Goal: Task Accomplishment & Management: Manage account settings

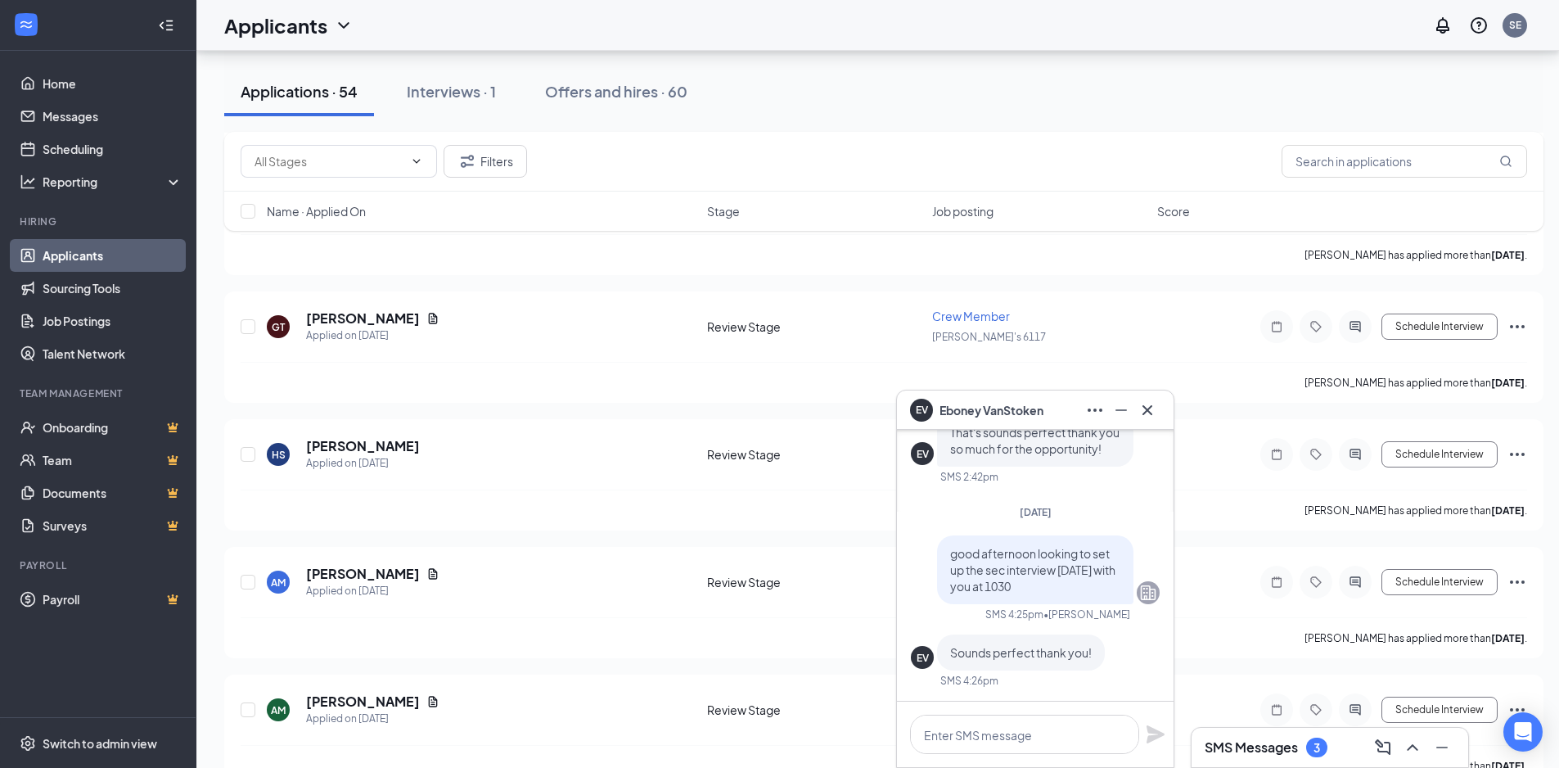
scroll to position [3846, 0]
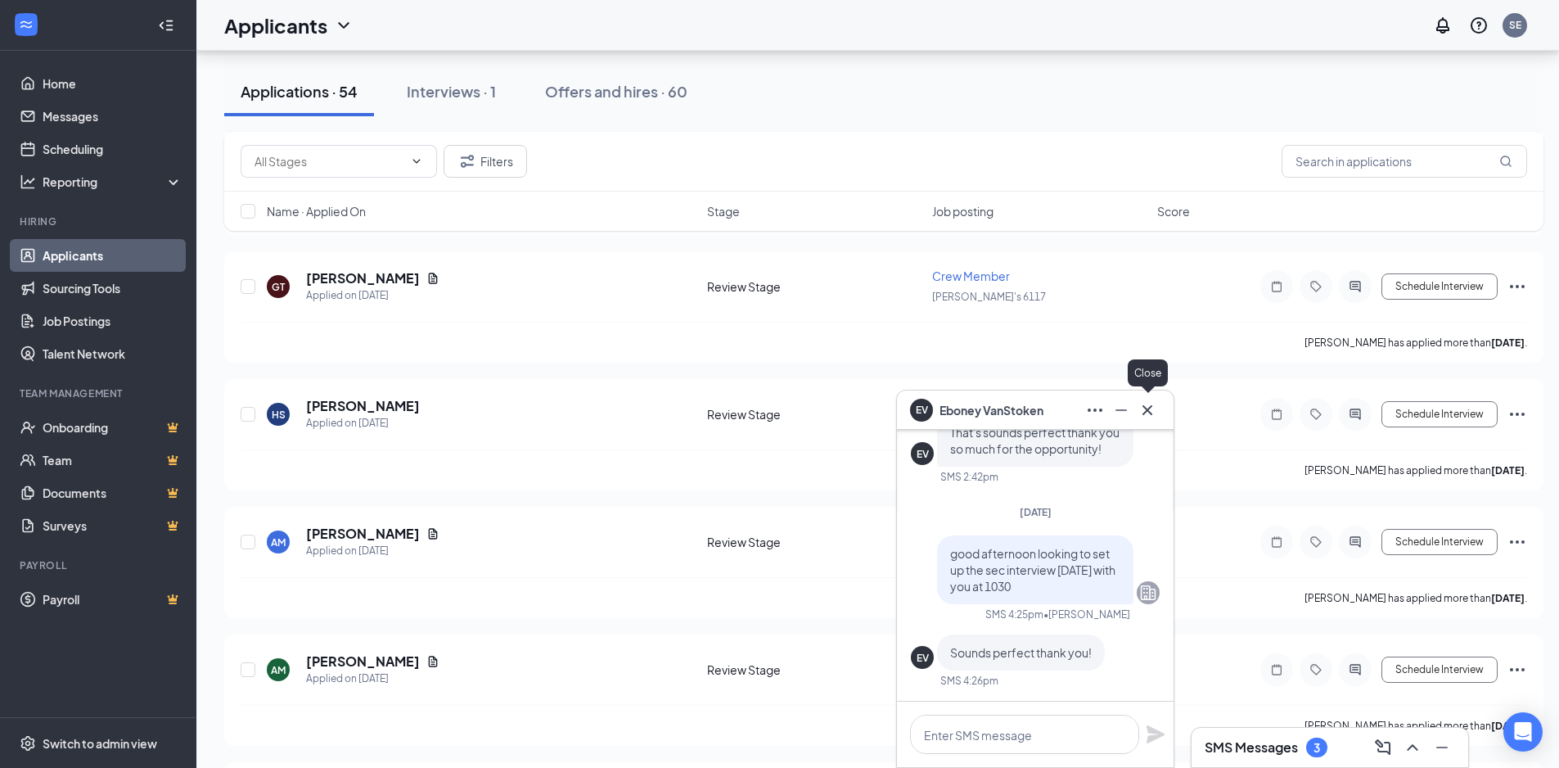
click at [1157, 408] on button at bounding box center [1147, 410] width 26 height 26
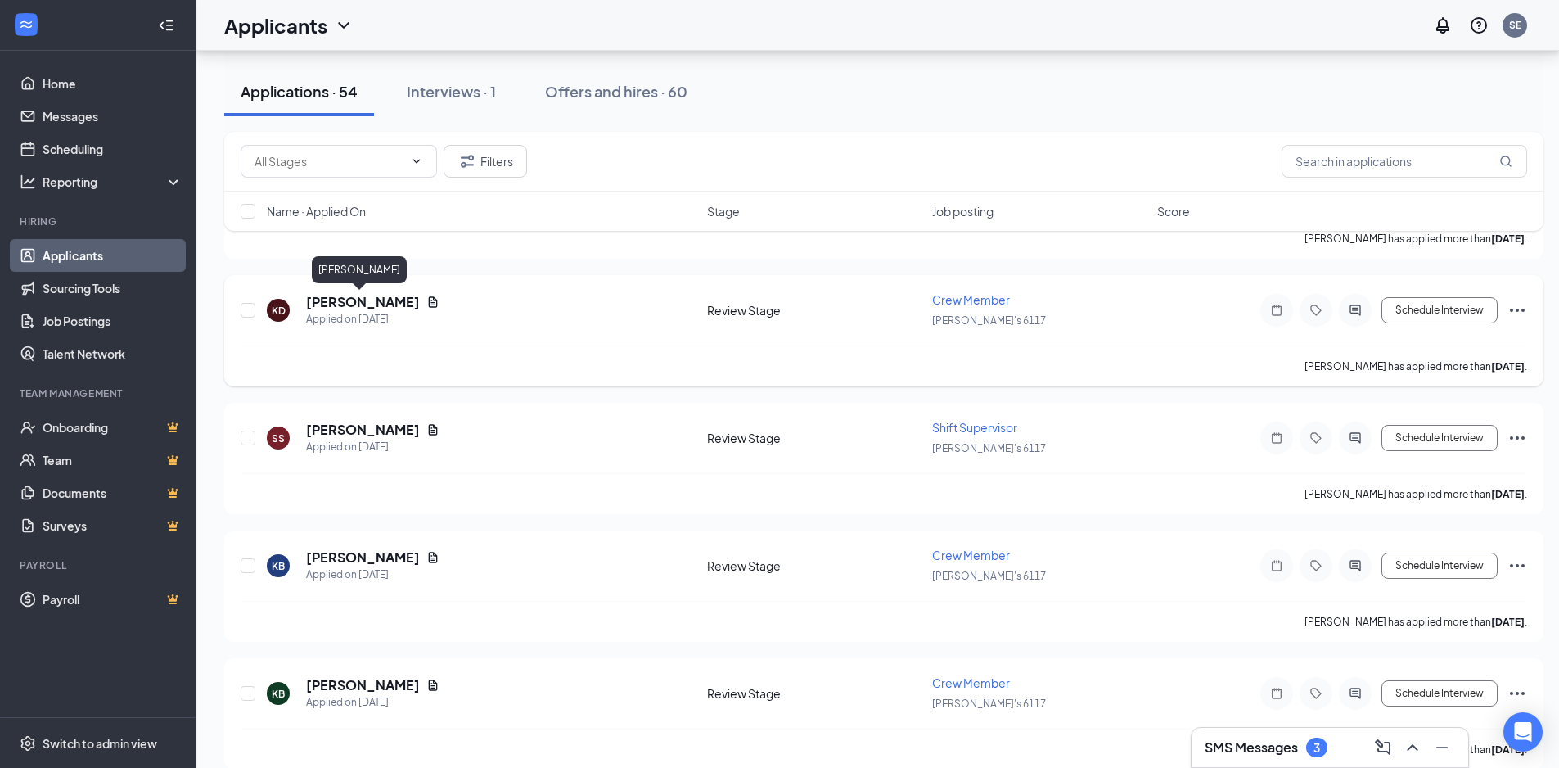
scroll to position [6524, 0]
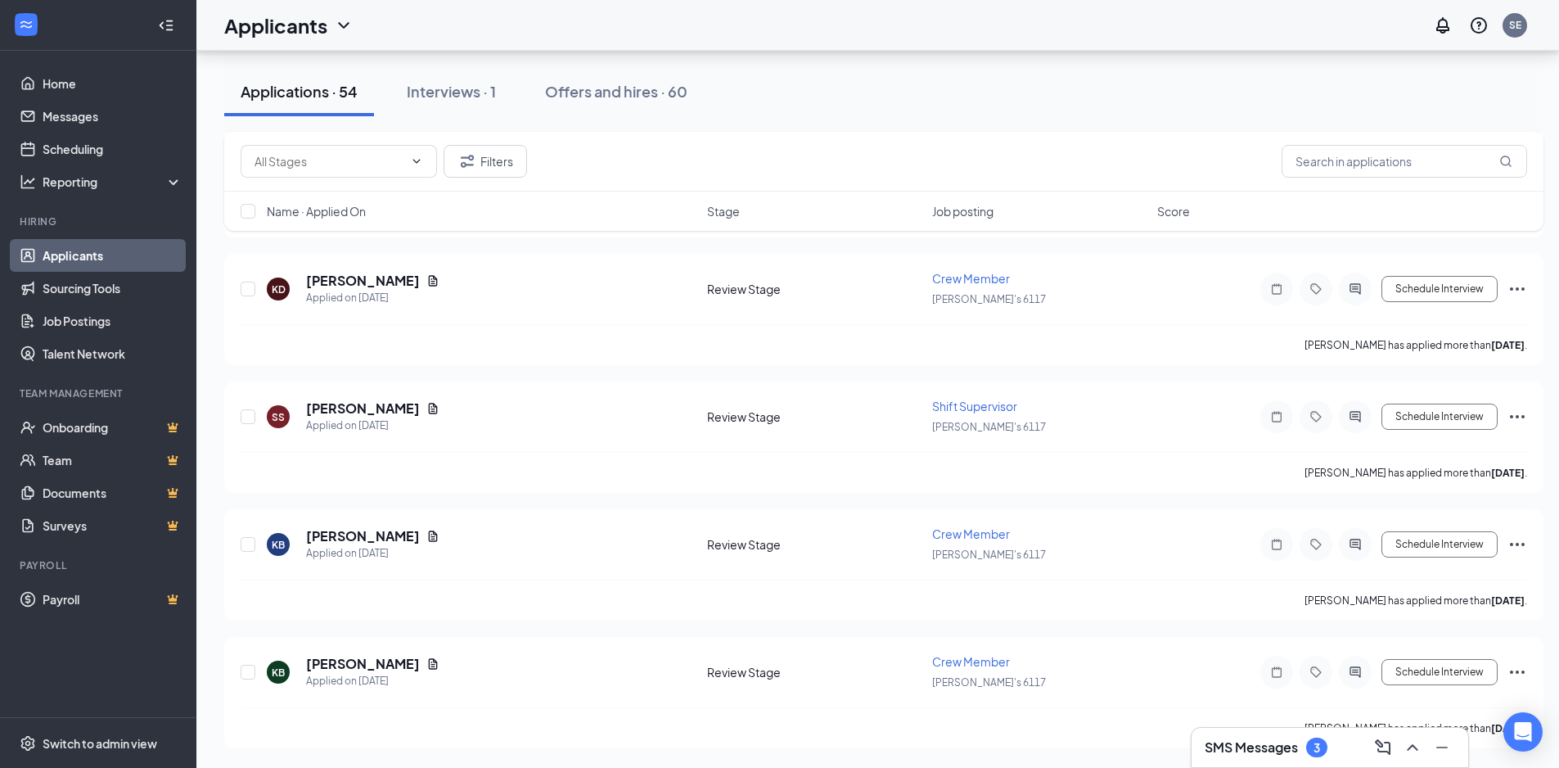
drag, startPoint x: 1558, startPoint y: 727, endPoint x: 1560, endPoint y: 750, distance: 23.0
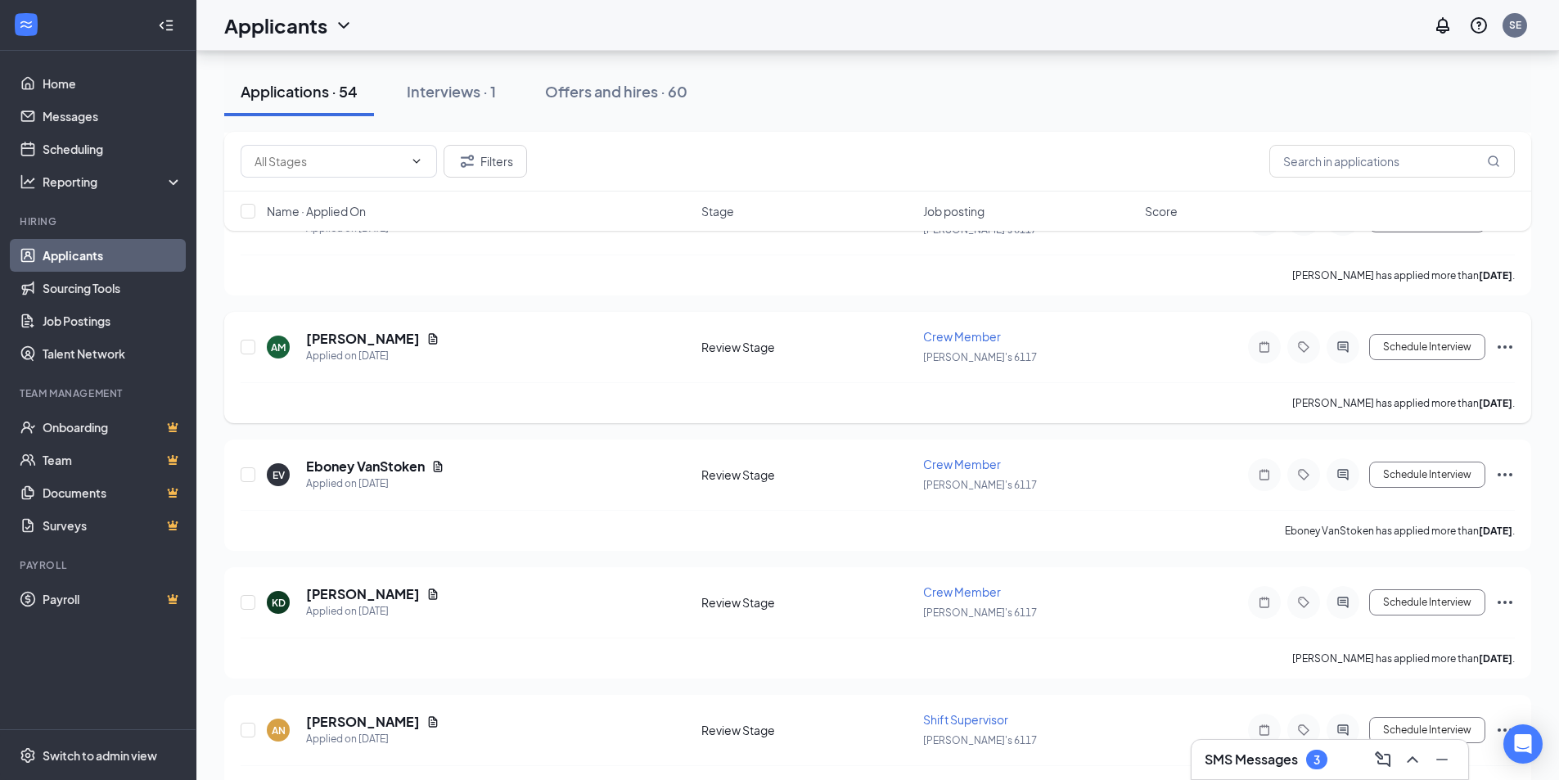
scroll to position [4132, 0]
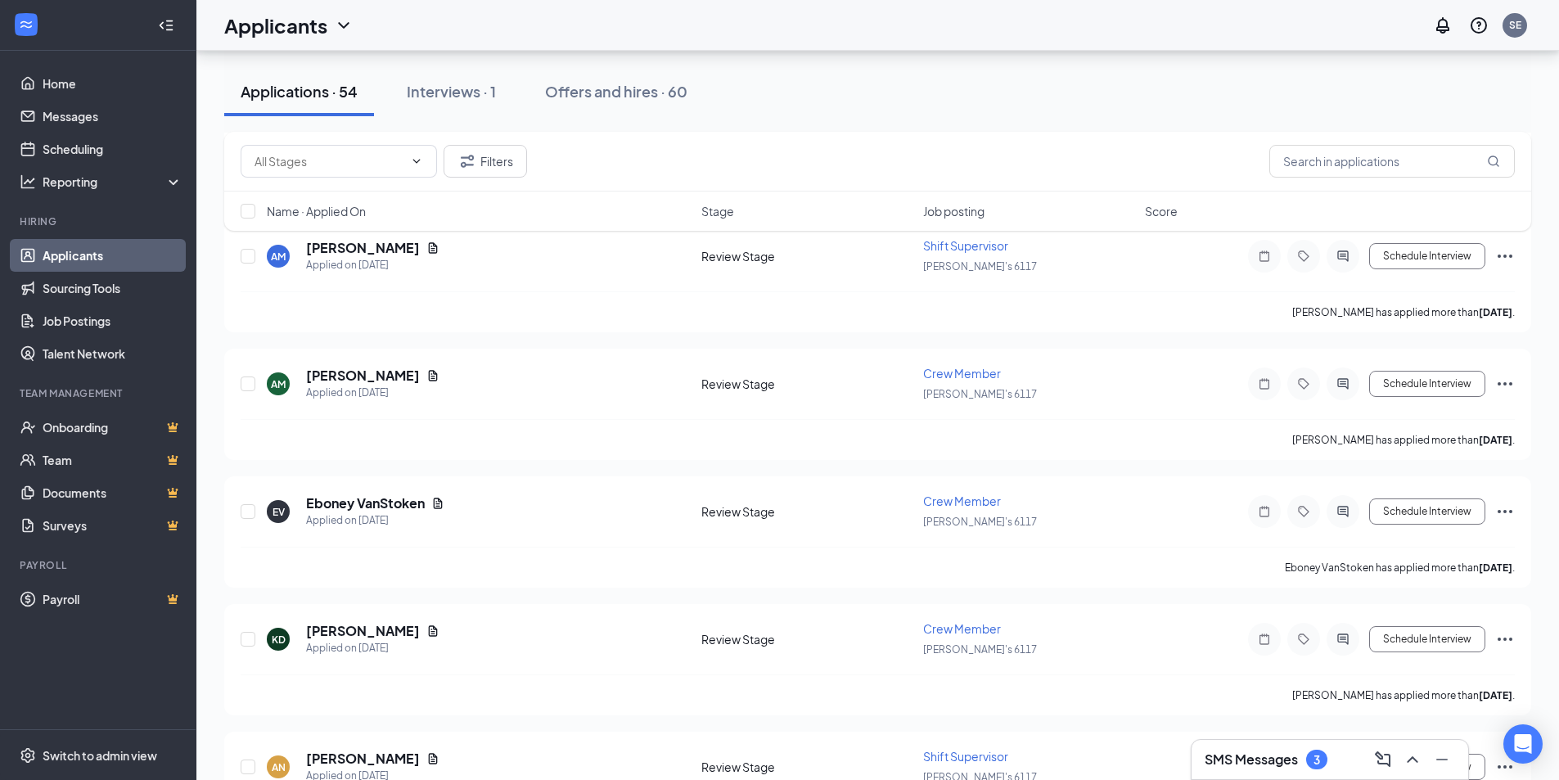
click at [1271, 754] on h3 "SMS Messages" at bounding box center [1251, 759] width 93 height 18
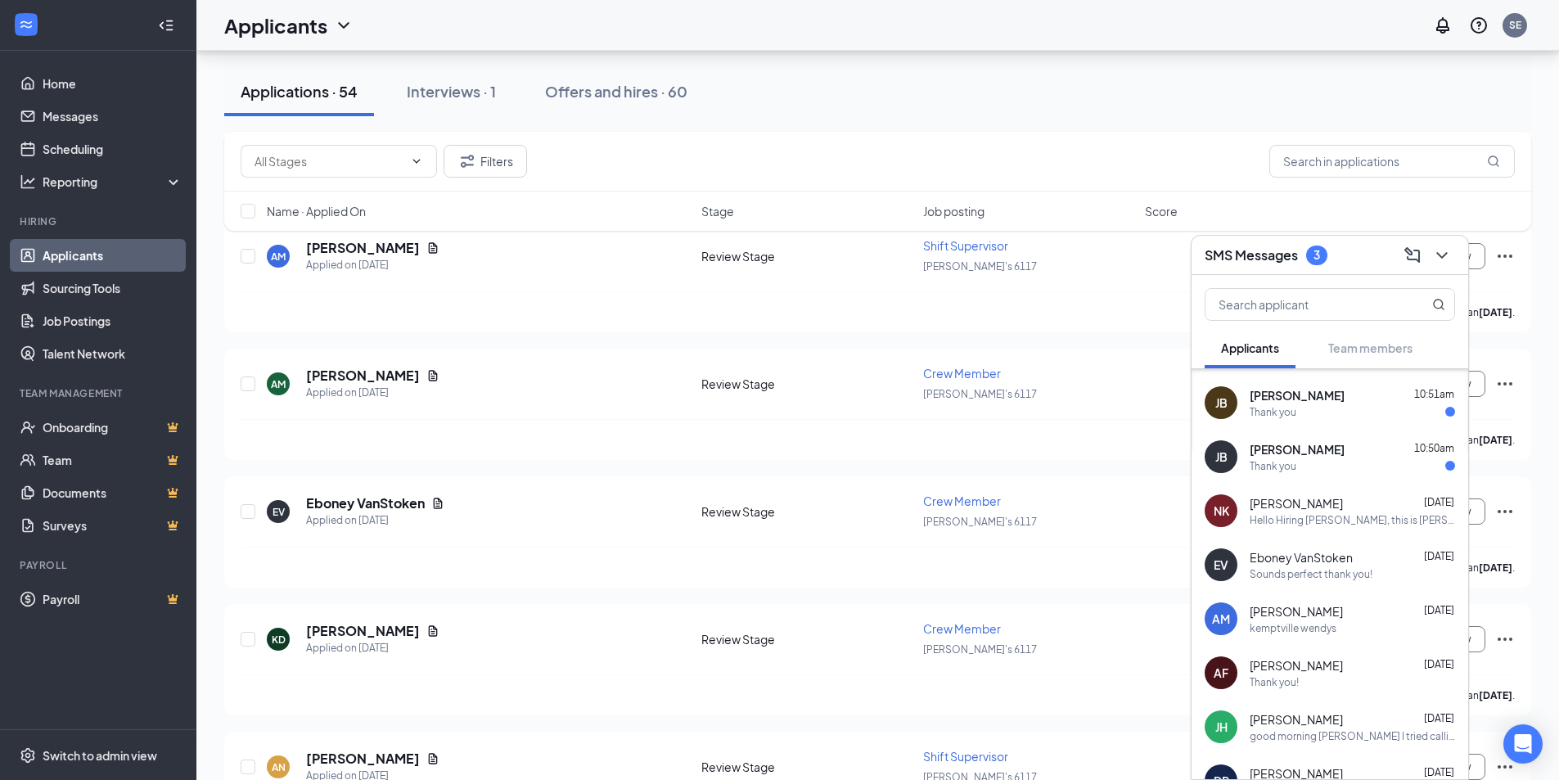
scroll to position [57, 0]
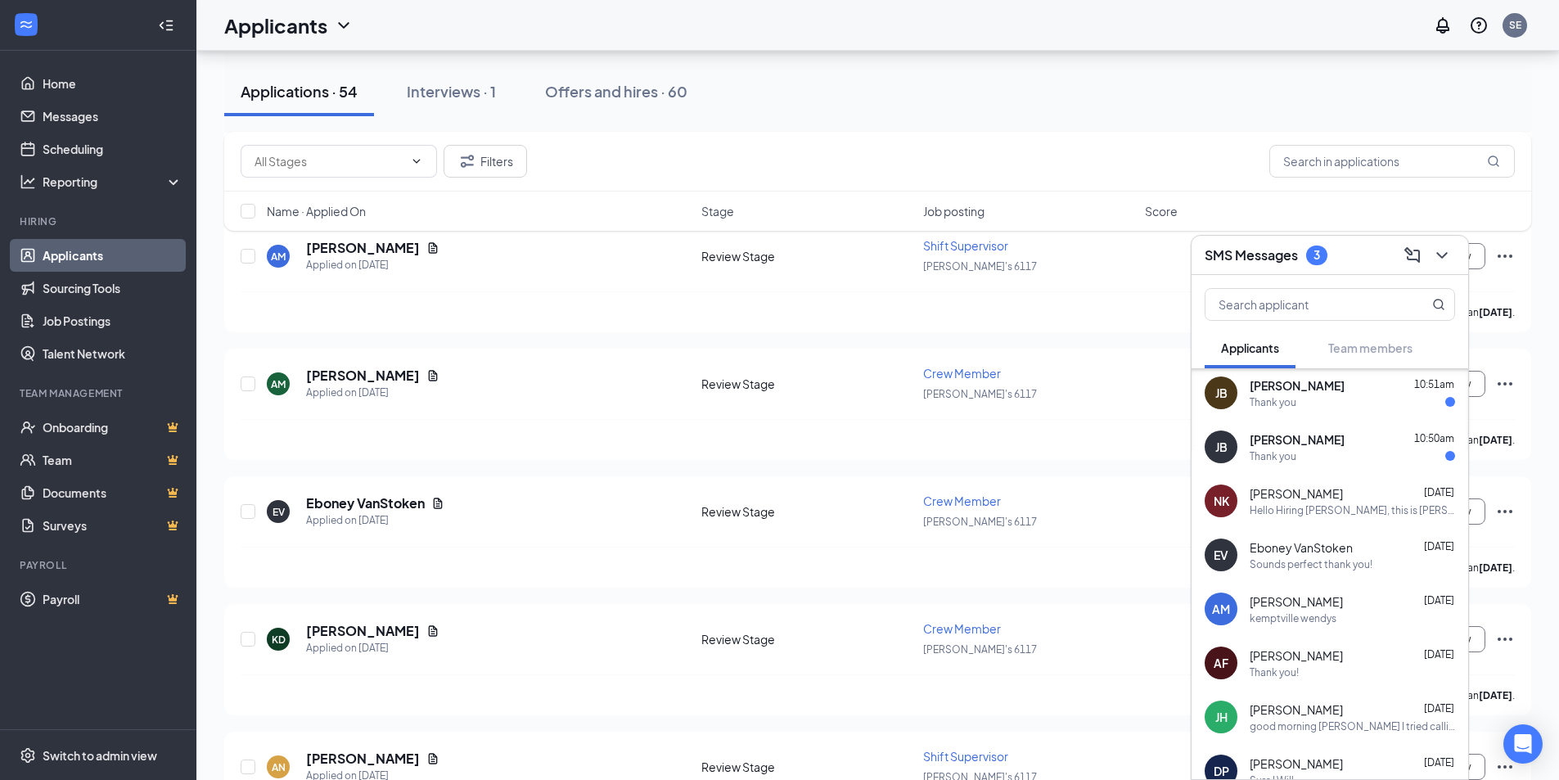
click at [1379, 557] on div "Sounds perfect thank you!" at bounding box center [1352, 564] width 205 height 14
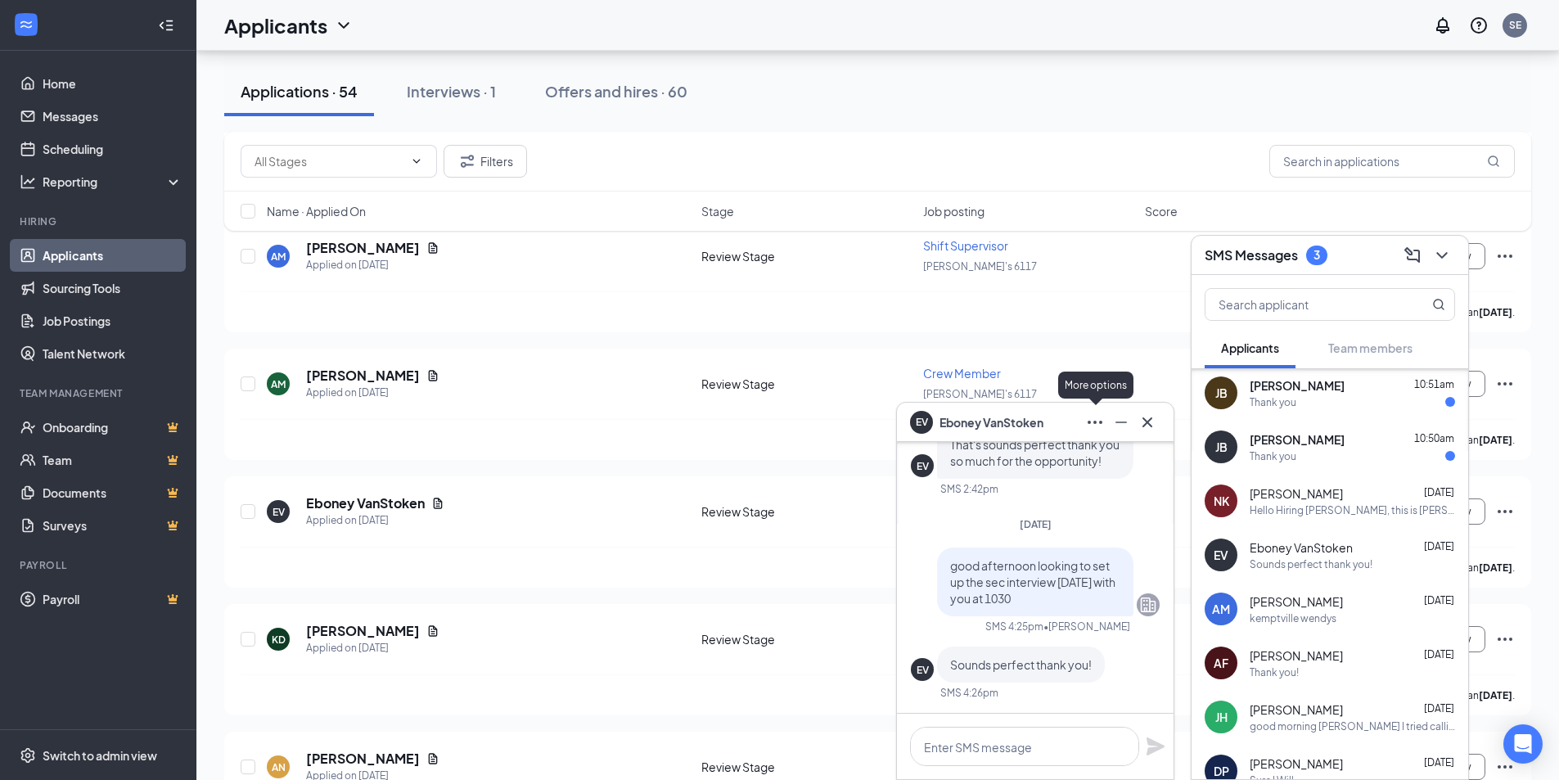
click at [1090, 428] on icon "Ellipses" at bounding box center [1095, 422] width 20 height 20
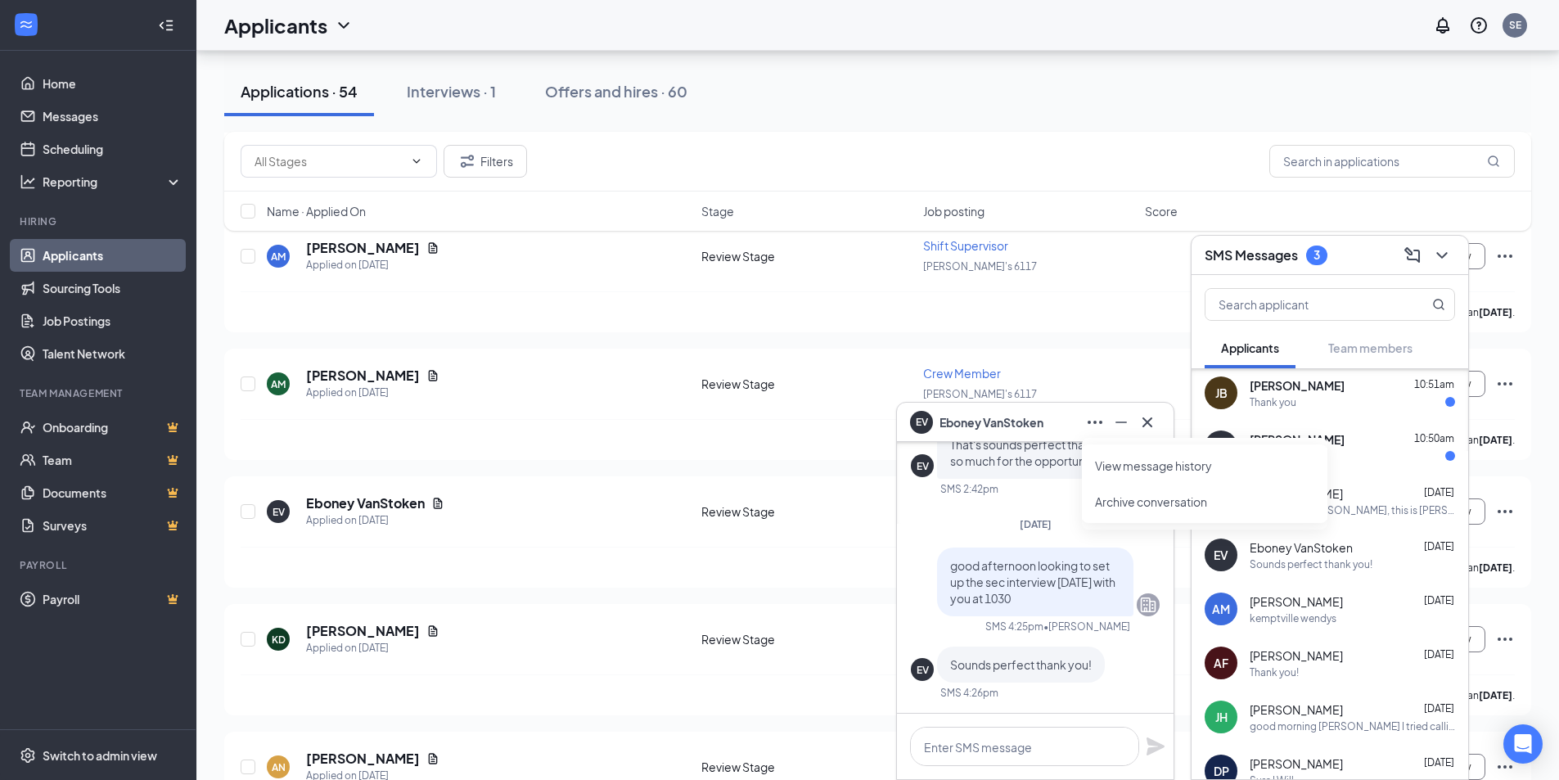
click at [1142, 466] on link "View message history" at bounding box center [1204, 465] width 219 height 16
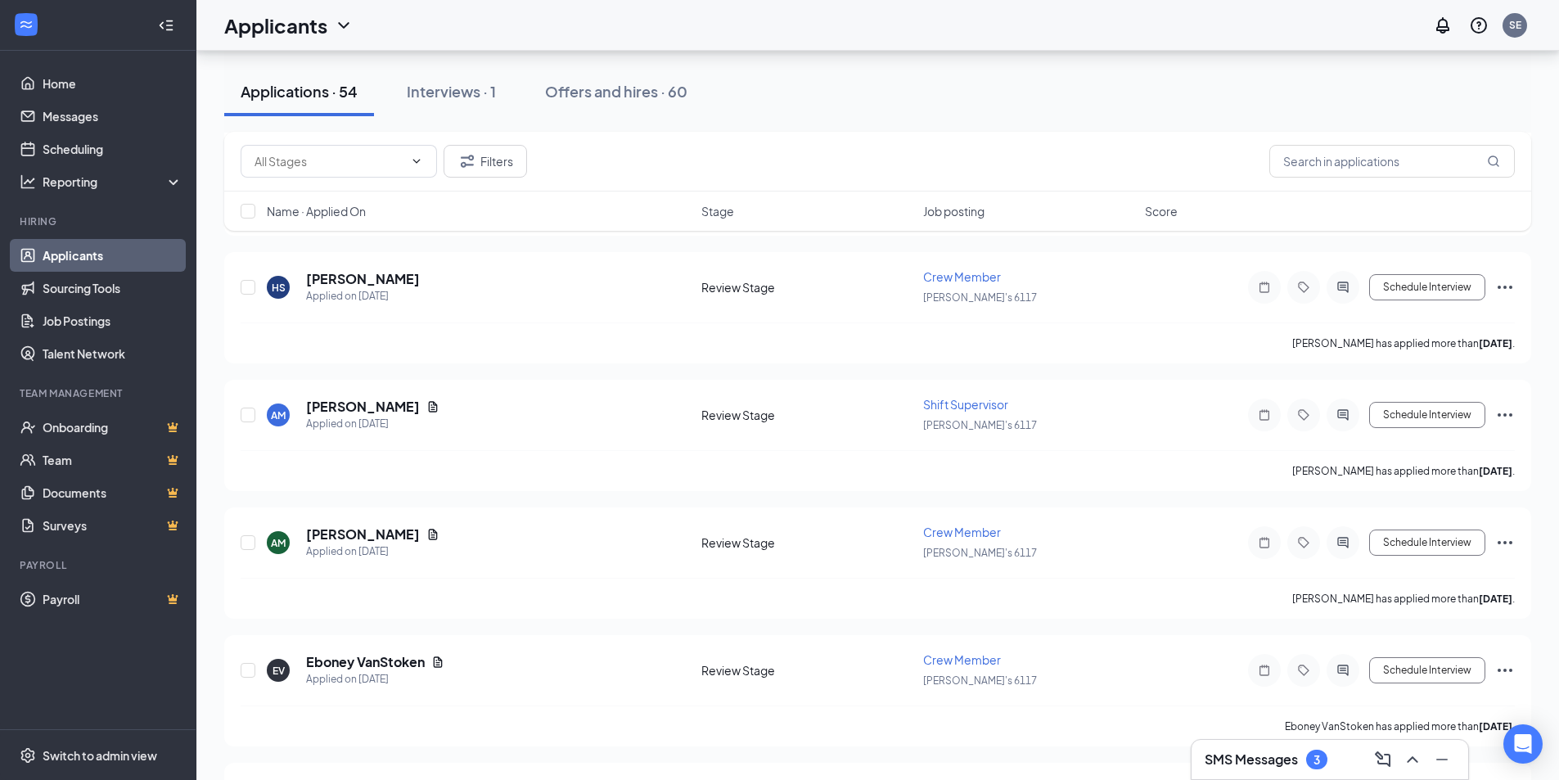
scroll to position [3968, 0]
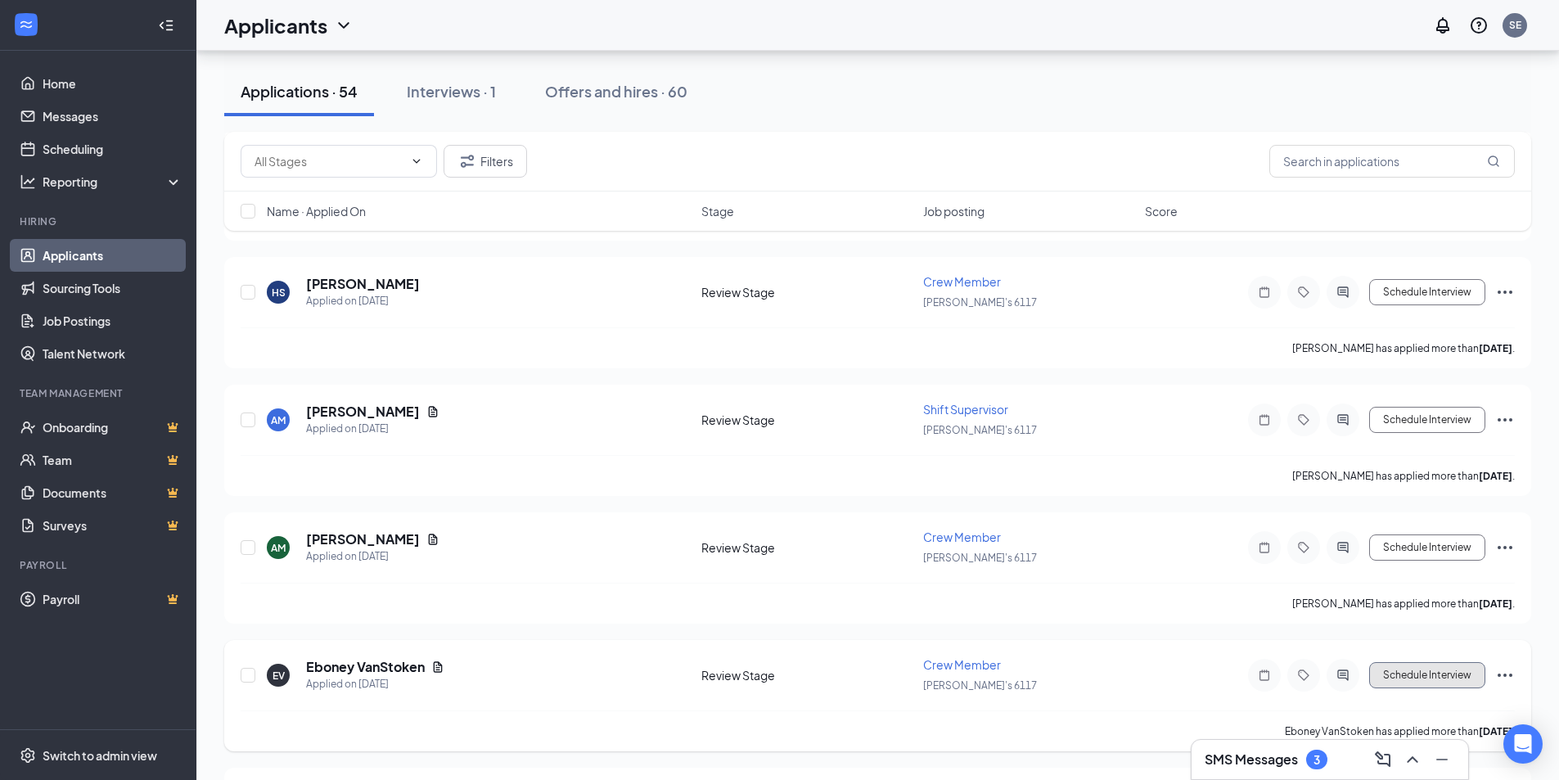
click at [1449, 673] on button "Schedule Interview" at bounding box center [1427, 675] width 116 height 26
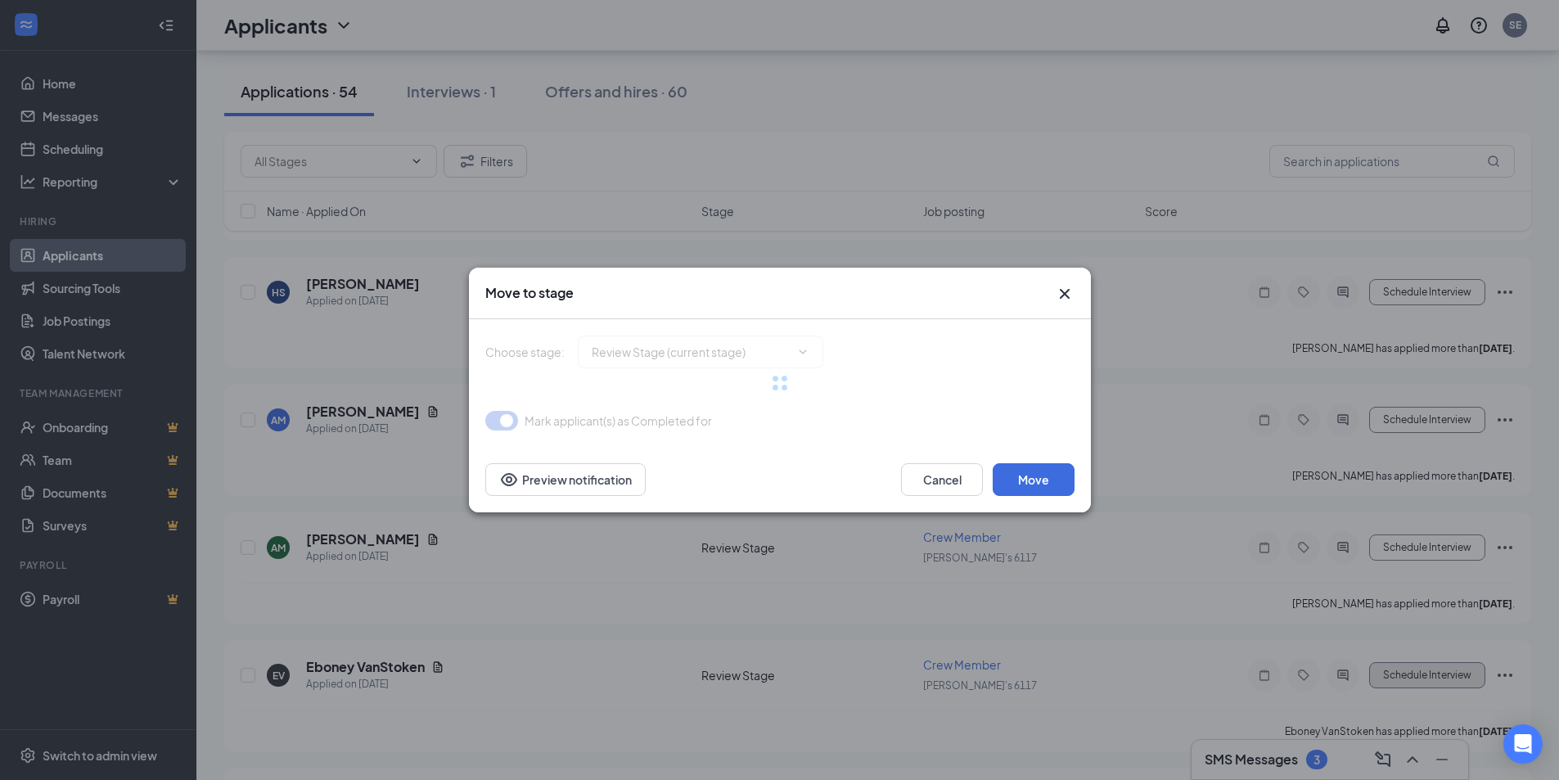
type input "Onsite Interview (next stage)"
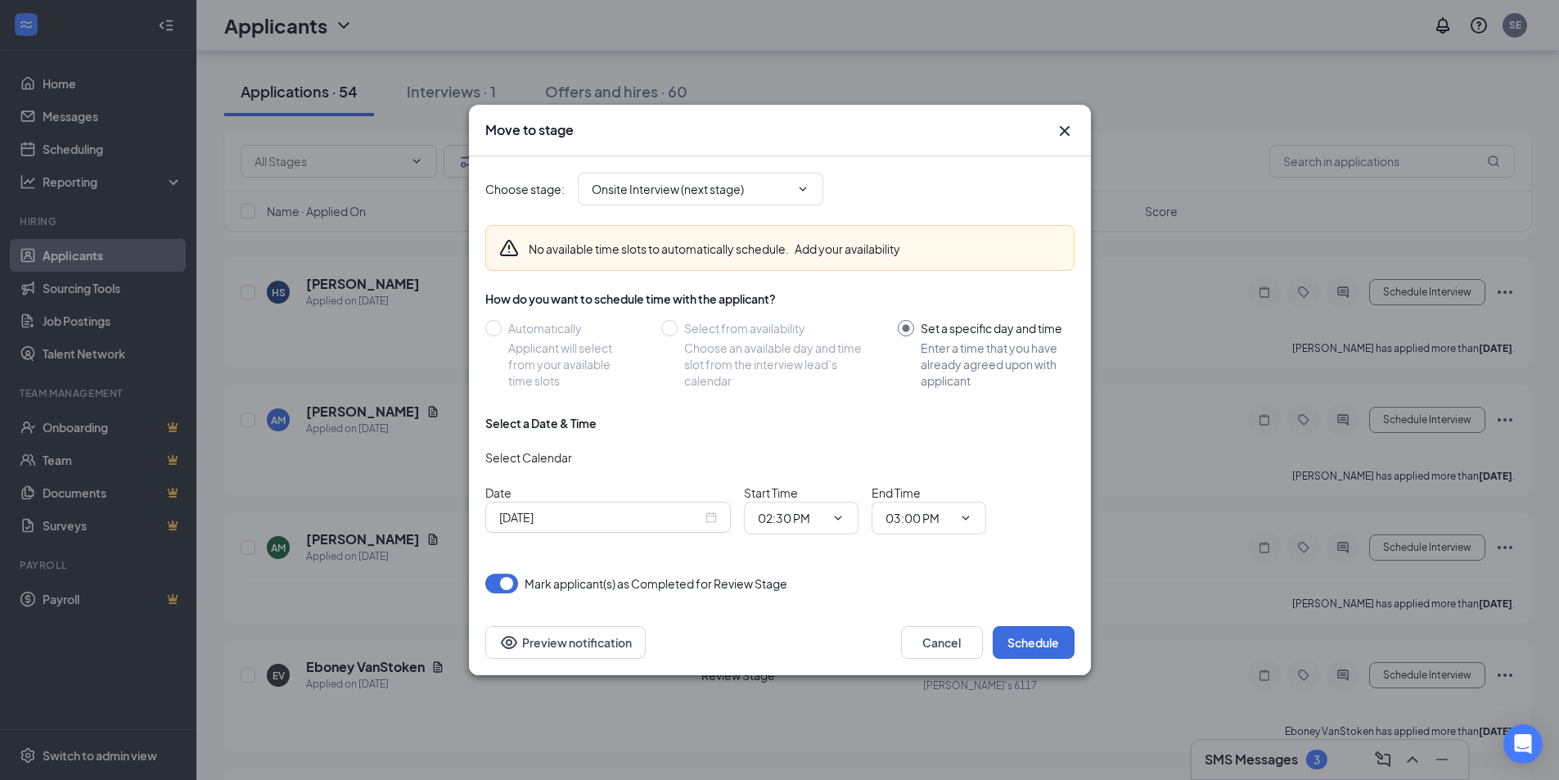
click at [1063, 128] on icon "Cross" at bounding box center [1065, 131] width 20 height 20
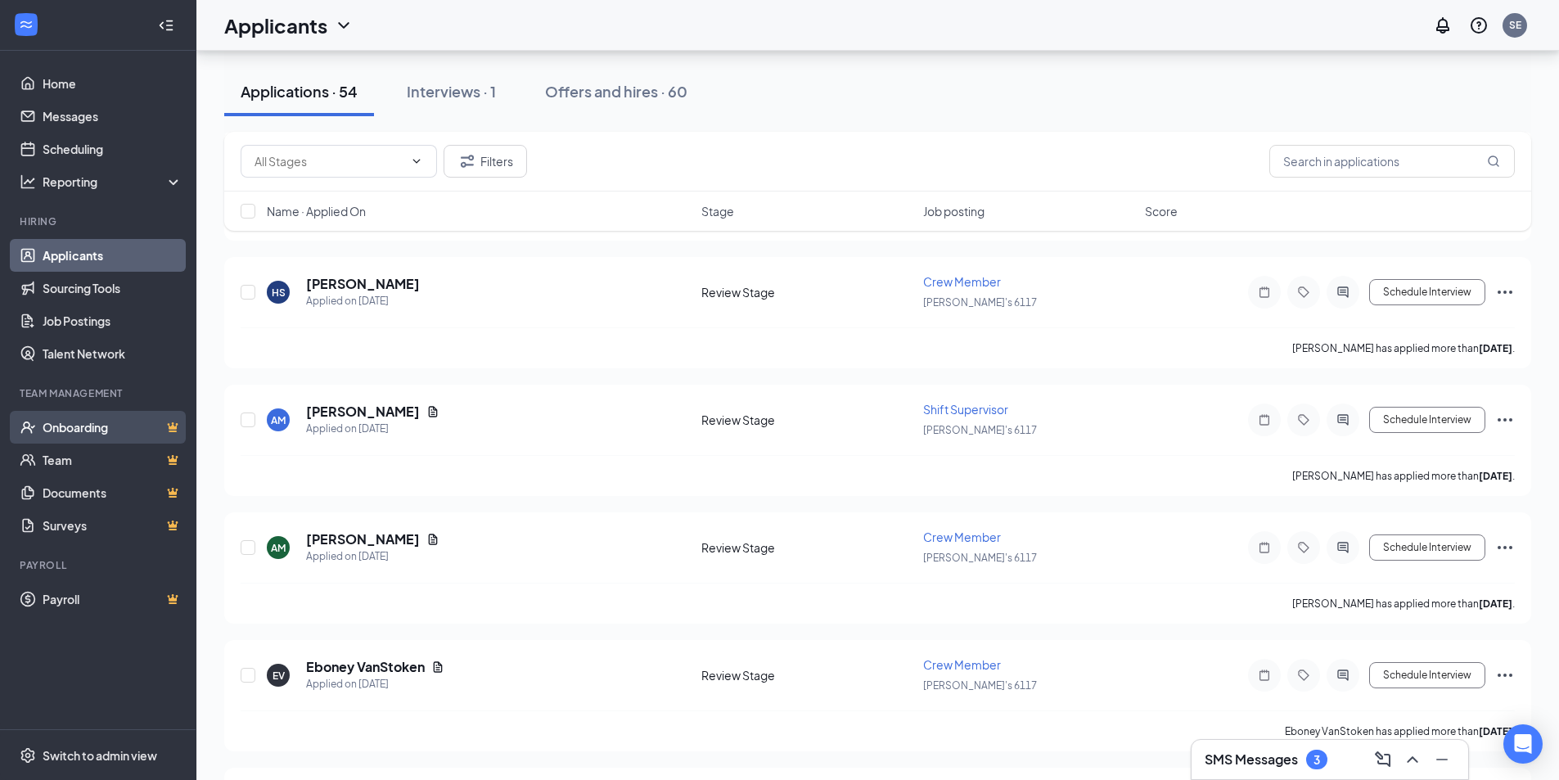
click at [112, 422] on link "Onboarding" at bounding box center [113, 427] width 140 height 33
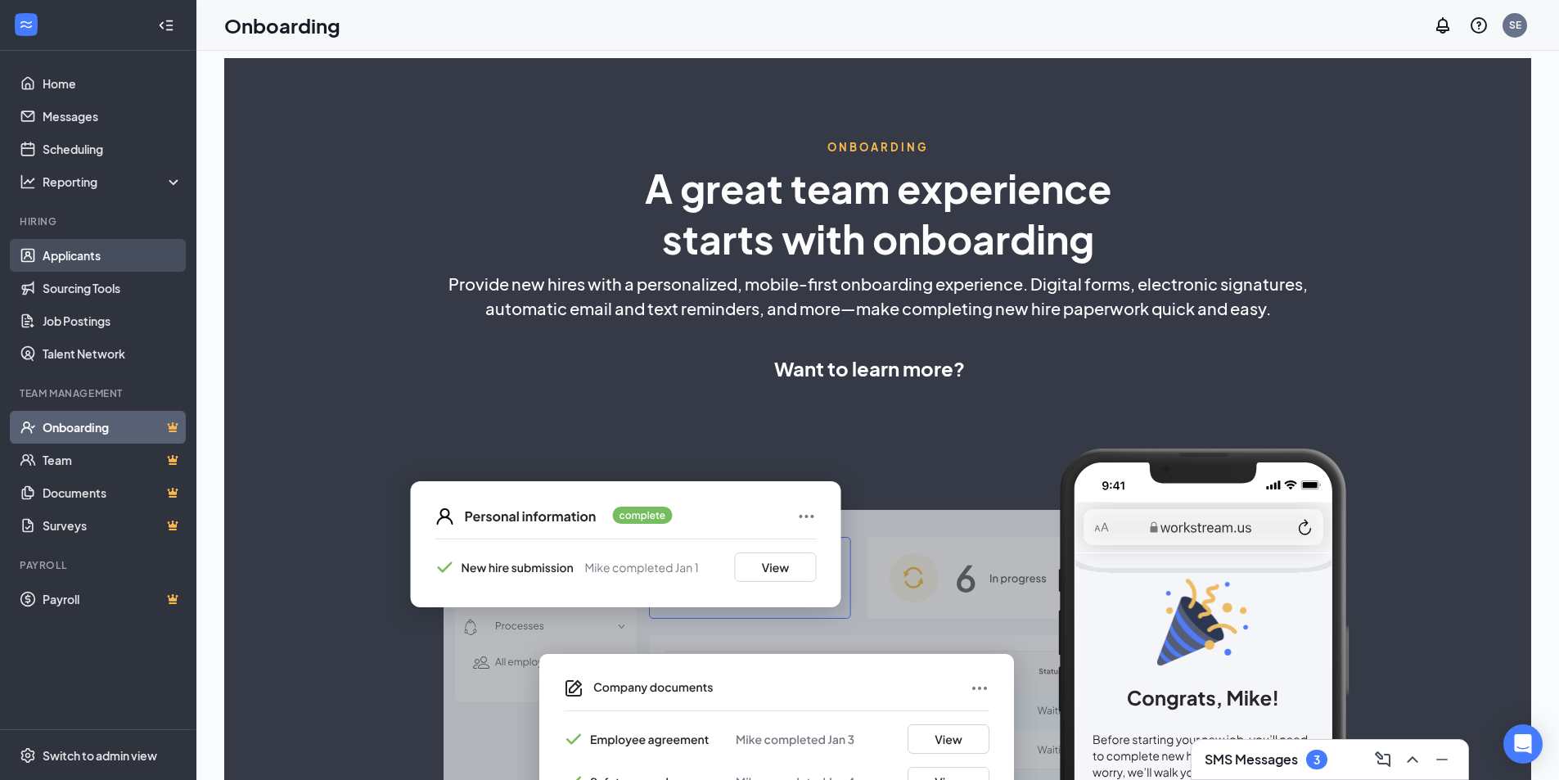
click at [132, 254] on link "Applicants" at bounding box center [113, 255] width 140 height 33
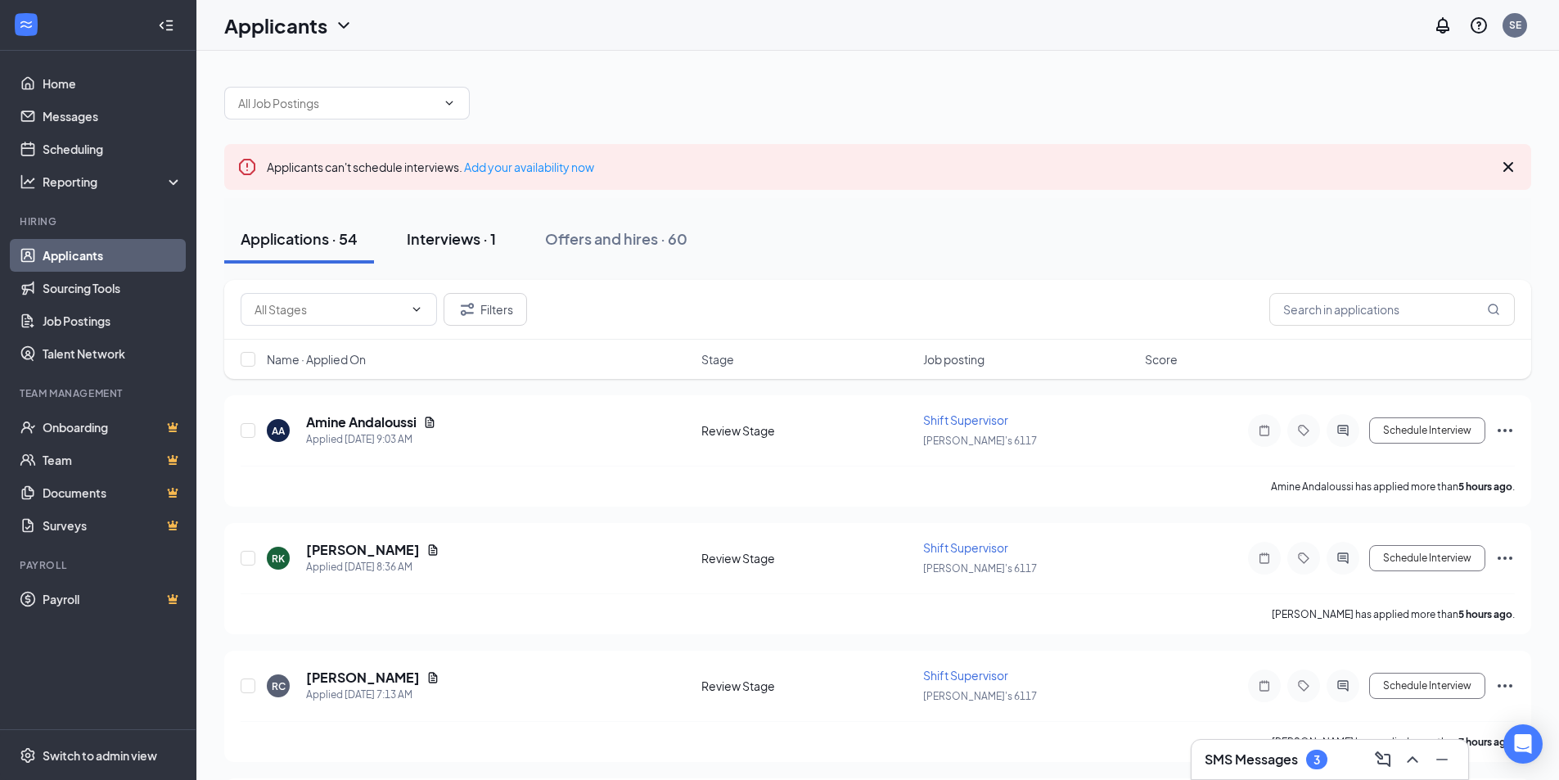
click at [454, 236] on div "Interviews · 1" at bounding box center [451, 238] width 89 height 20
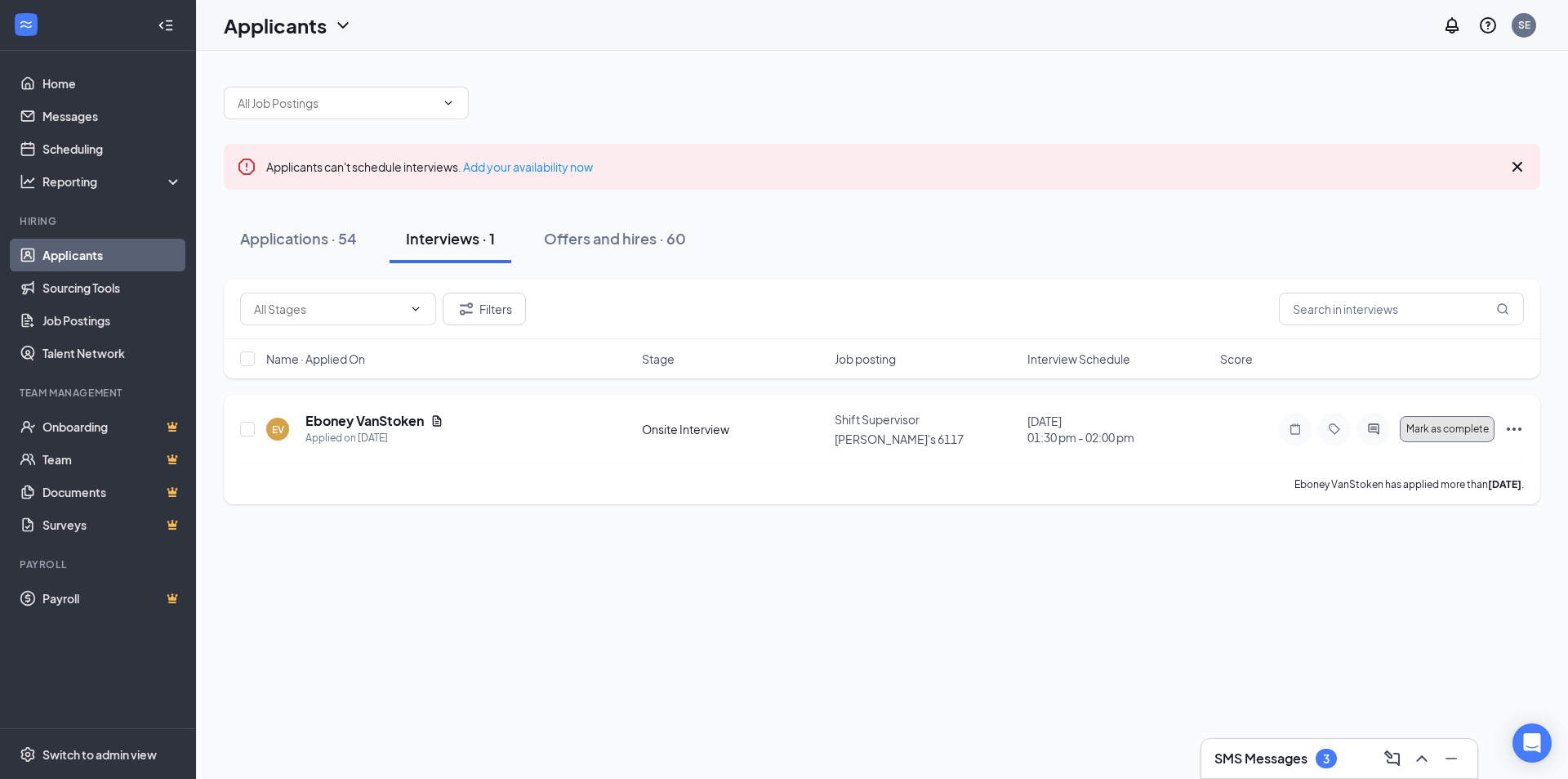
click at [1469, 425] on span "Mark as complete" at bounding box center [1447, 428] width 83 height 11
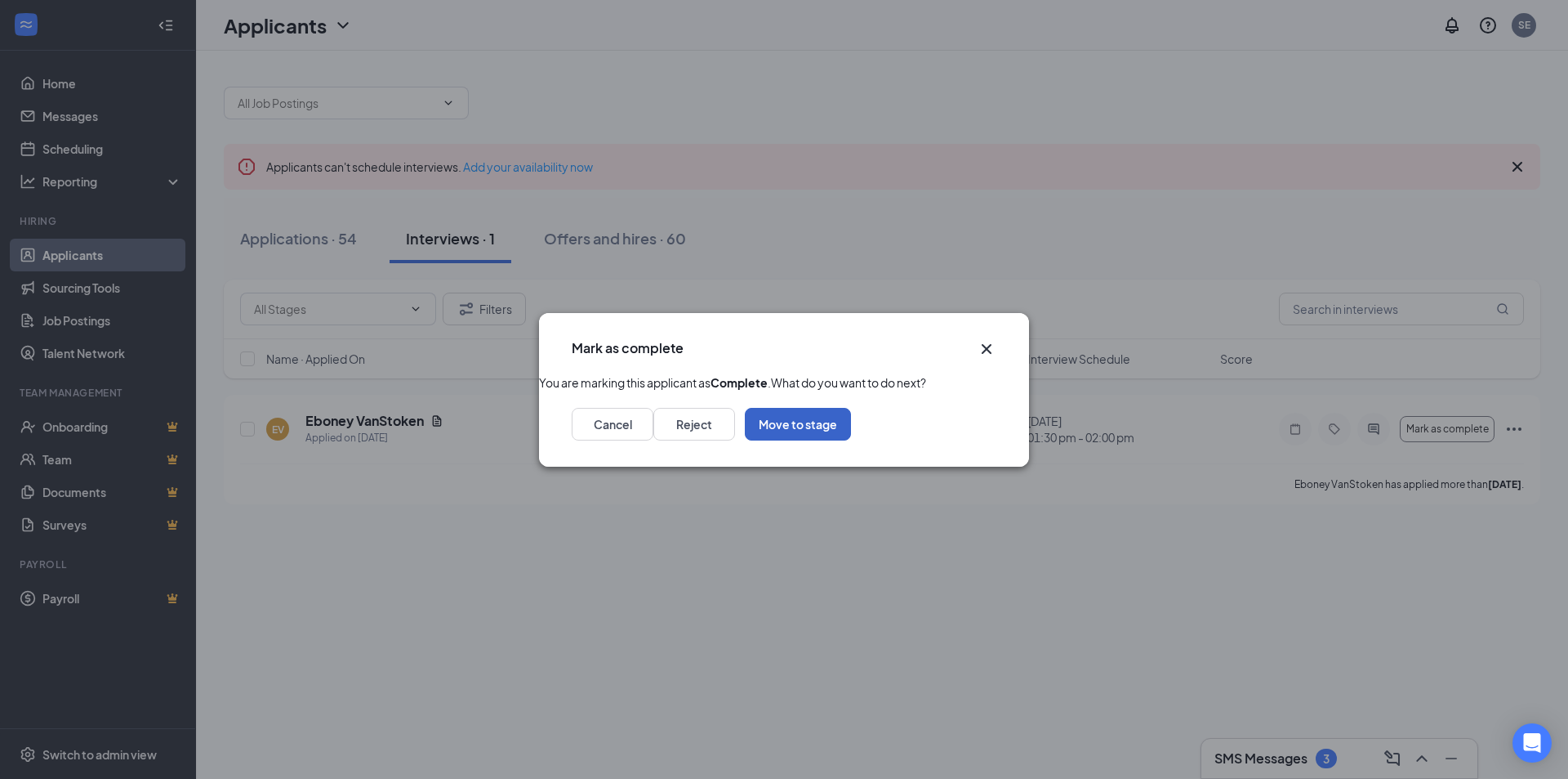
click at [851, 440] on button "Move to stage" at bounding box center [797, 423] width 106 height 33
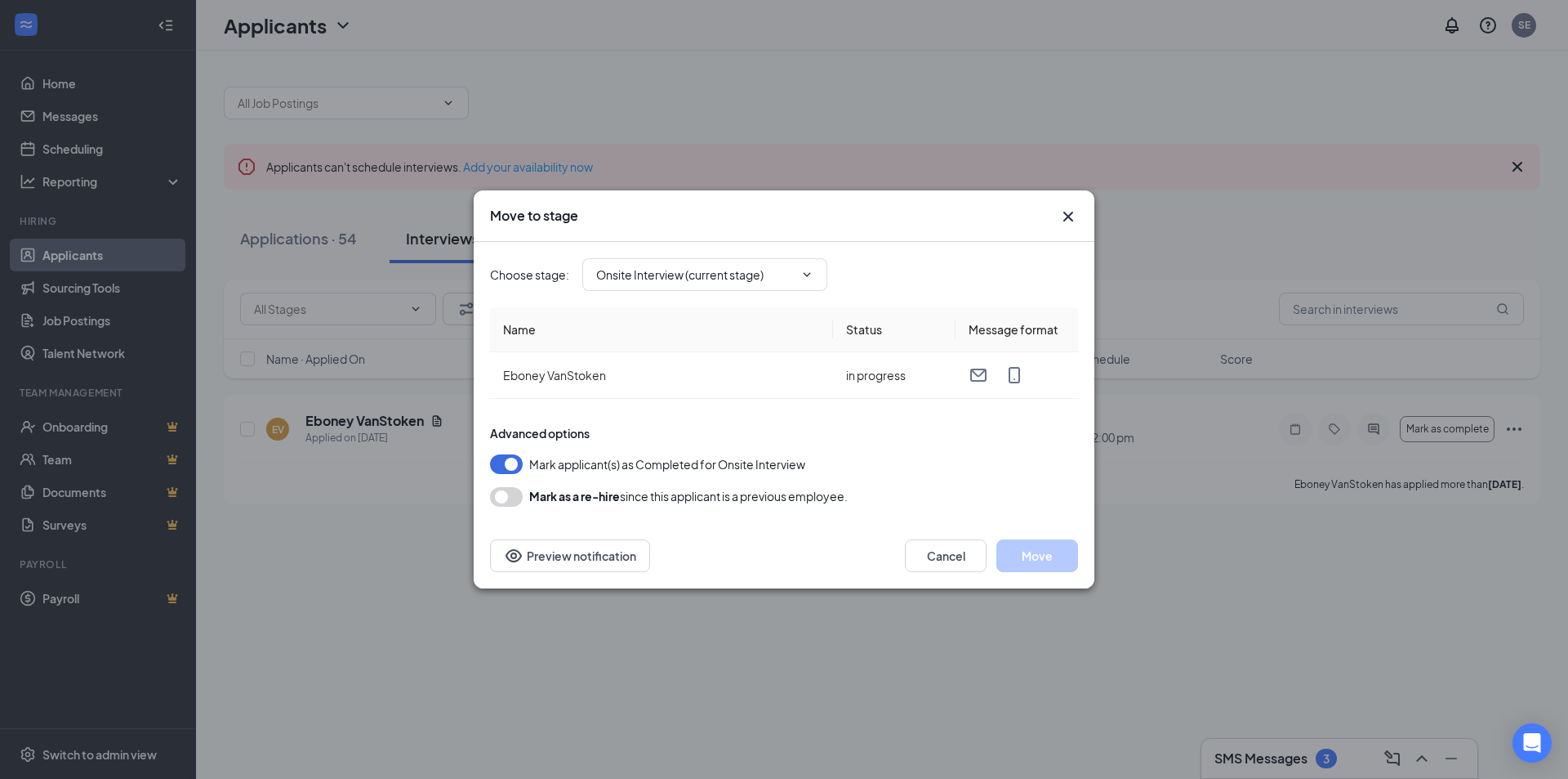
type input "Hiring Complete (final stage)"
click at [746, 276] on input "Hiring Complete (final stage)" at bounding box center [695, 275] width 198 height 18
click at [748, 359] on div "Hiring Complete (final stage)" at bounding box center [671, 350] width 151 height 18
click at [1034, 559] on button "Move" at bounding box center [1037, 555] width 82 height 33
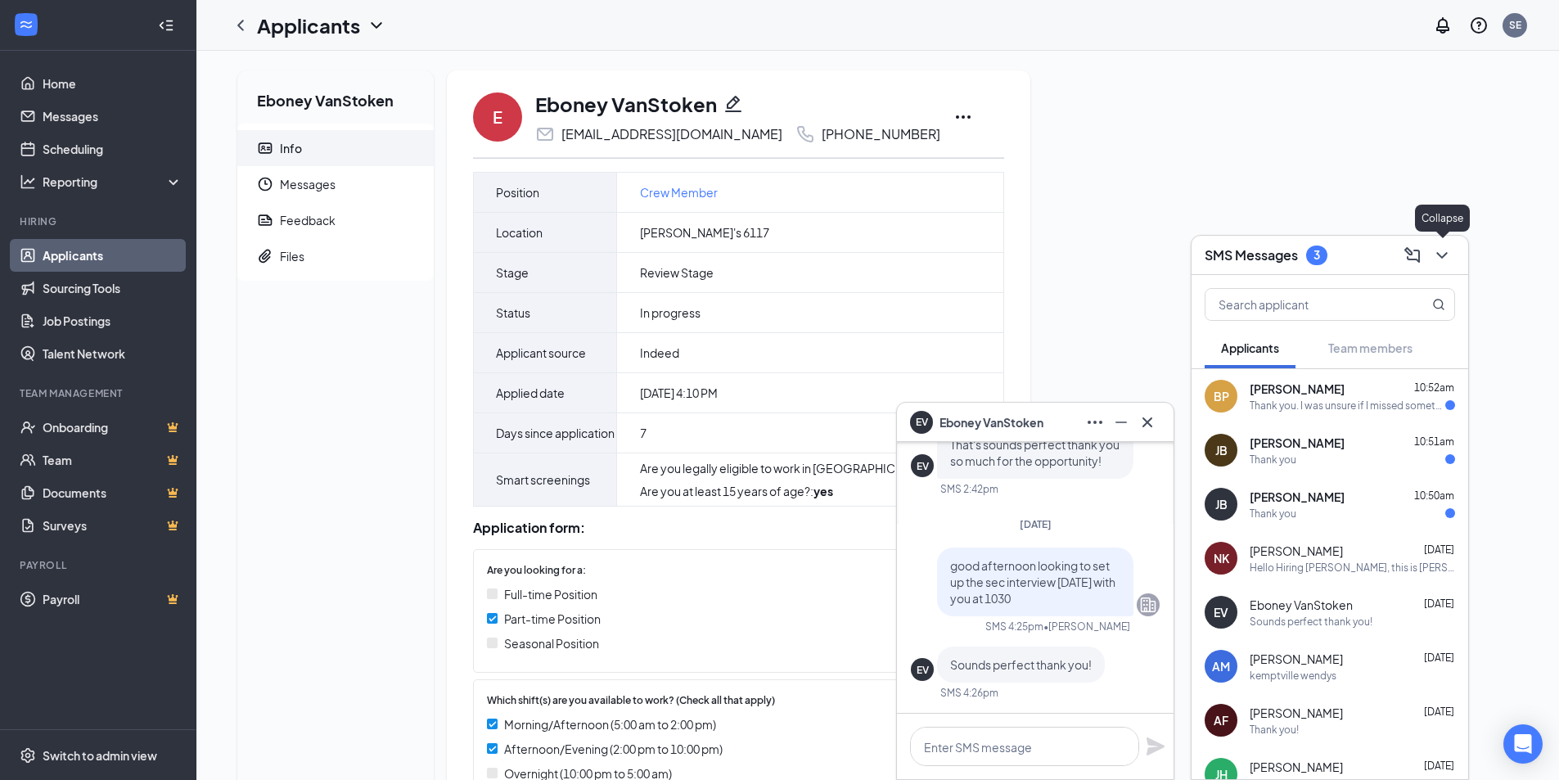
click at [1450, 258] on icon "ChevronDown" at bounding box center [1442, 255] width 20 height 20
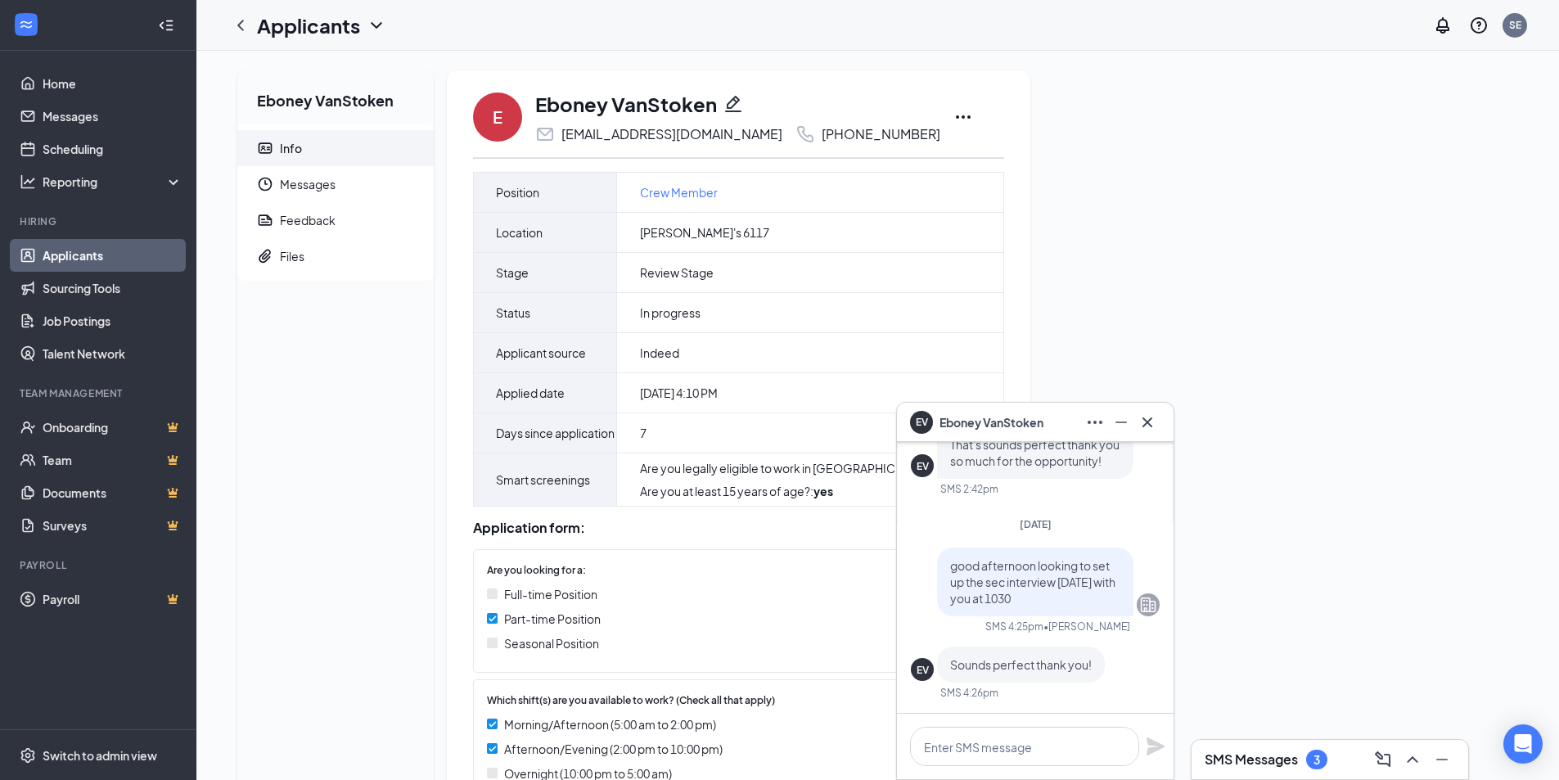
click at [1121, 307] on div "Eboney VanStoken Info Messages Feedback Files E Eboney VanStoken [EMAIL_ADDRESS…" at bounding box center [877, 704] width 1307 height 1268
click at [1052, 284] on div "Eboney VanStoken Info Messages Feedback Files E Eboney VanStoken [EMAIL_ADDRESS…" at bounding box center [877, 704] width 1307 height 1268
click at [327, 184] on span "Messages" at bounding box center [350, 184] width 141 height 36
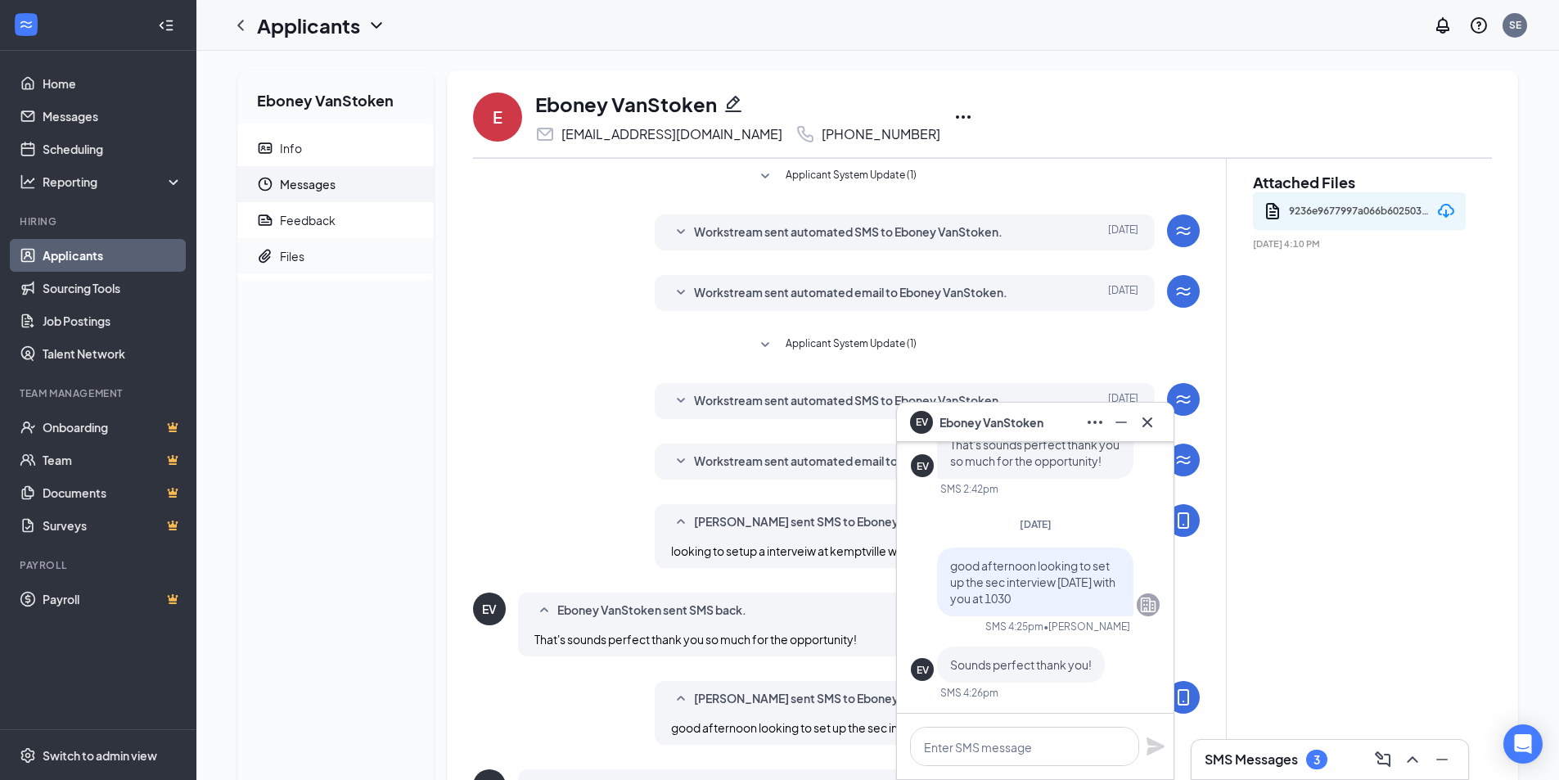
click at [328, 253] on span "Files" at bounding box center [350, 256] width 141 height 36
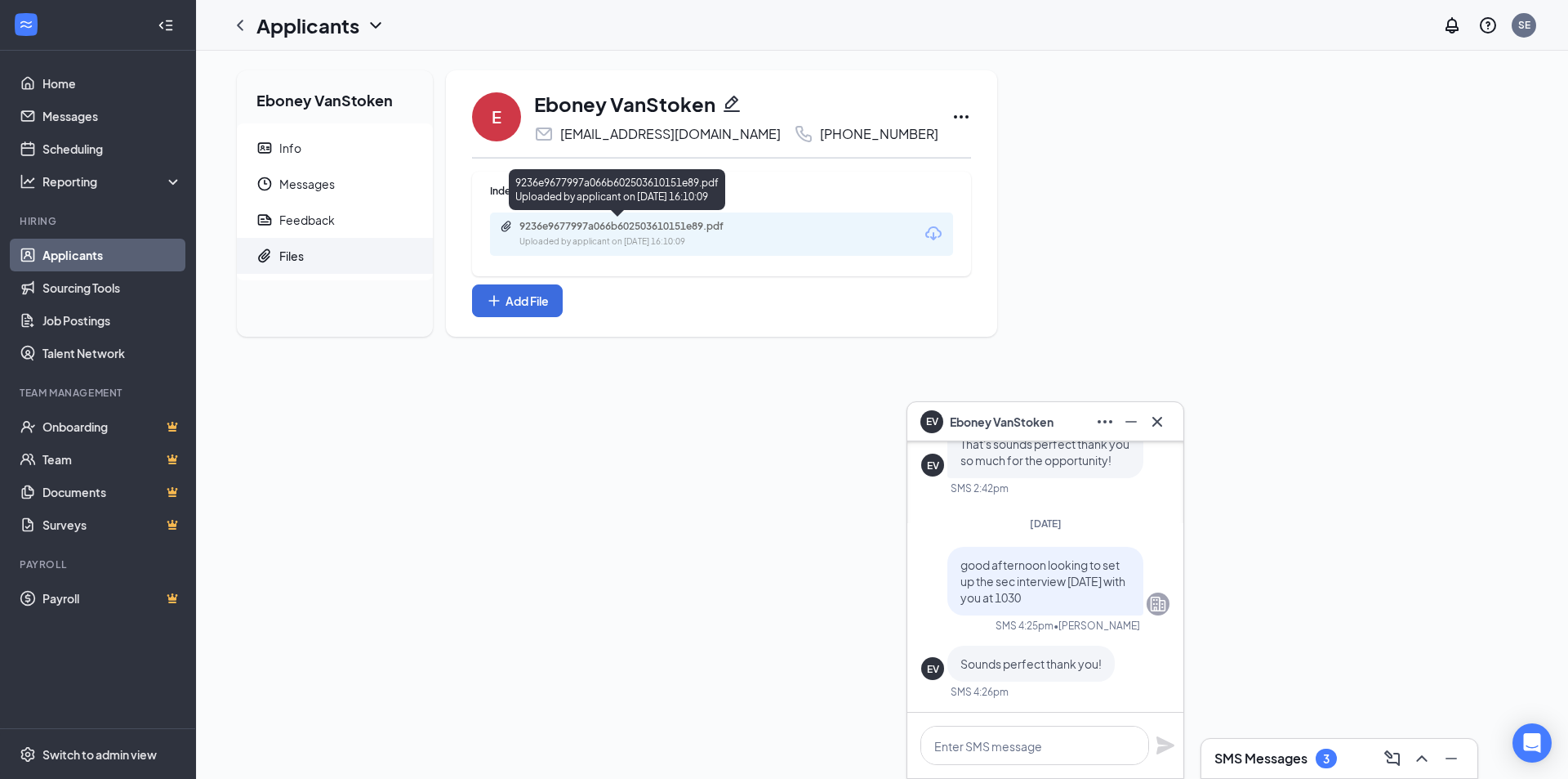
click at [636, 232] on div "9236e9677997a066b602503610151e89.pdf Uploaded by applicant on [DATE] 16:10:09" at bounding box center [632, 234] width 264 height 29
click at [326, 149] on span "Info" at bounding box center [349, 148] width 141 height 36
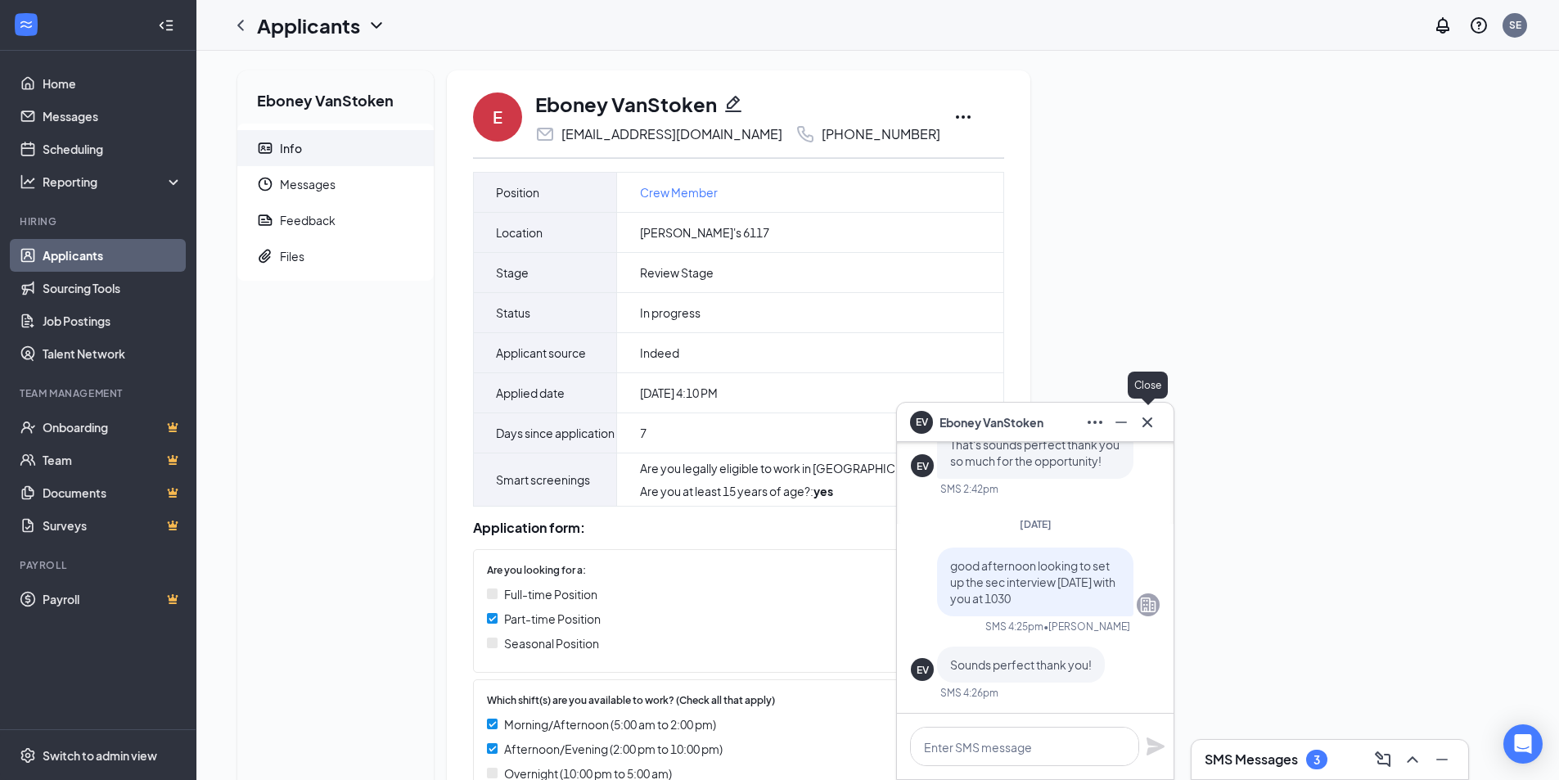
click at [1148, 425] on icon "Cross" at bounding box center [1147, 422] width 20 height 20
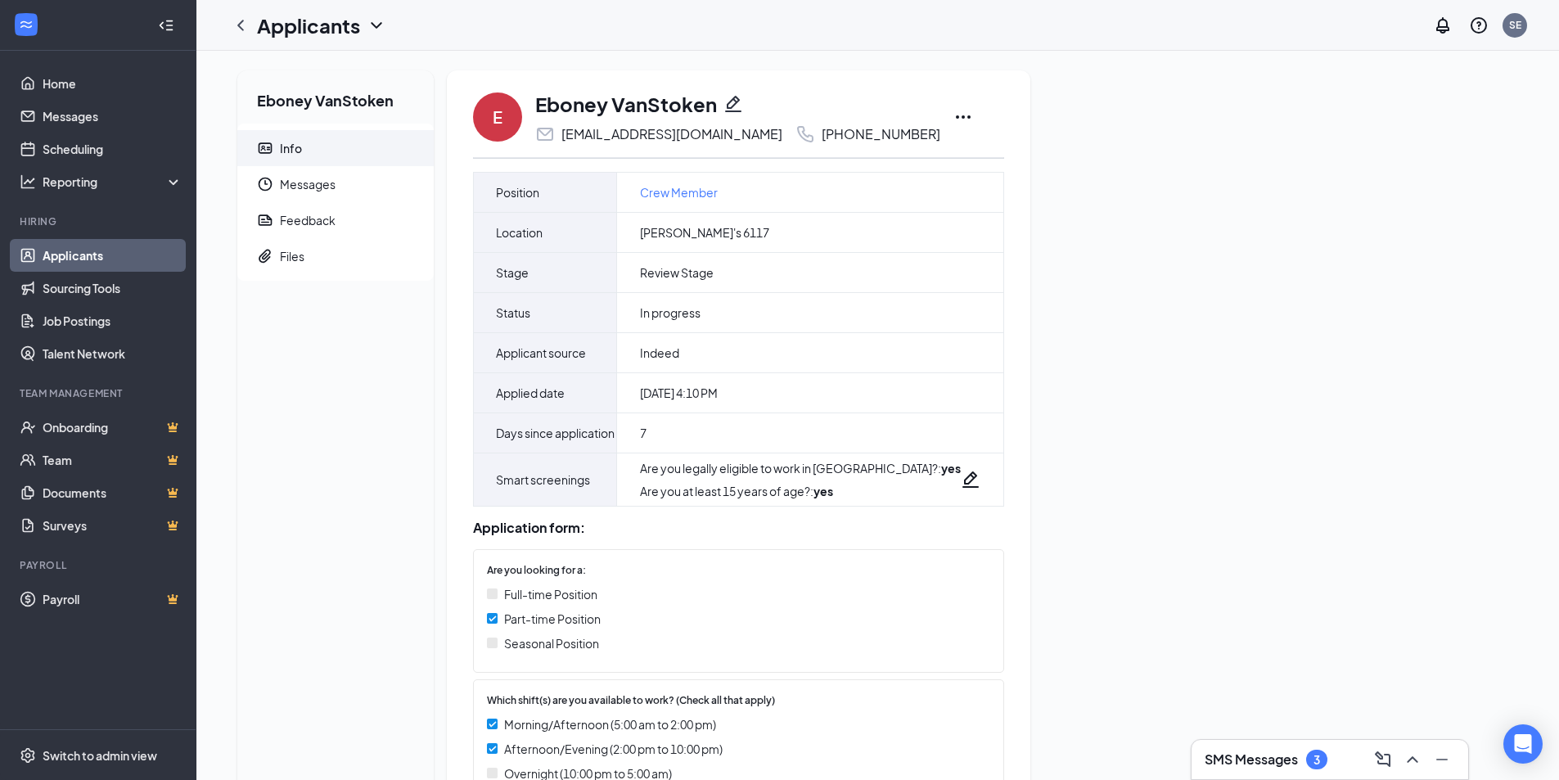
click at [1065, 473] on div "Eboney VanStoken Info Messages Feedback Files E Eboney VanStoken [EMAIL_ADDRESS…" at bounding box center [877, 704] width 1307 height 1268
click at [1182, 340] on div "Eboney VanStoken Info Messages Feedback Files E Eboney VanStoken [EMAIL_ADDRESS…" at bounding box center [877, 704] width 1307 height 1268
click at [108, 258] on link "Applicants" at bounding box center [113, 255] width 140 height 33
